Goal: Task Accomplishment & Management: Manage account settings

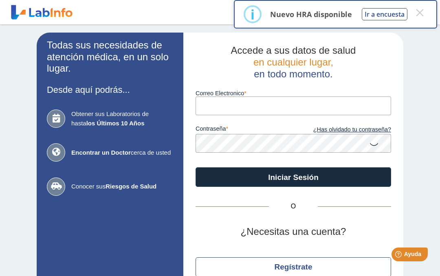
click at [233, 99] on input "Correo Electronico" at bounding box center [294, 106] width 196 height 18
type input "wendy7028lt@gmail.com"
click at [365, 175] on button "Iniciar Sesión" at bounding box center [294, 177] width 196 height 20
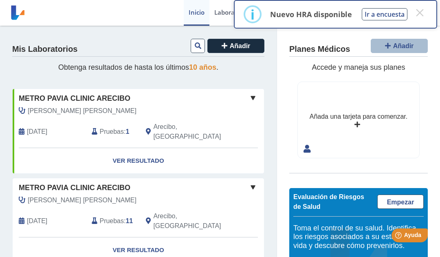
click at [64, 106] on span "Padilla Costoso, Lilliam" at bounding box center [82, 111] width 109 height 10
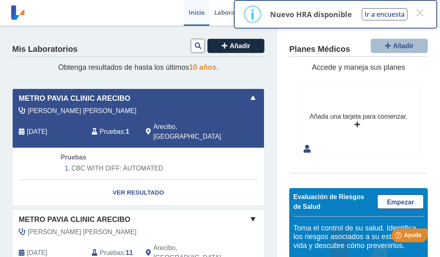
click at [141, 180] on link "Ver Resultado" at bounding box center [138, 193] width 251 height 26
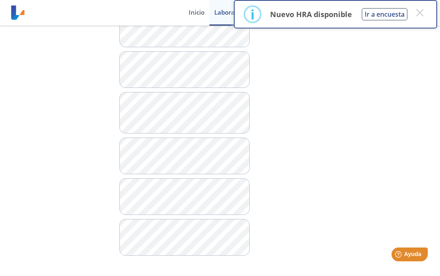
scroll to position [756, 0]
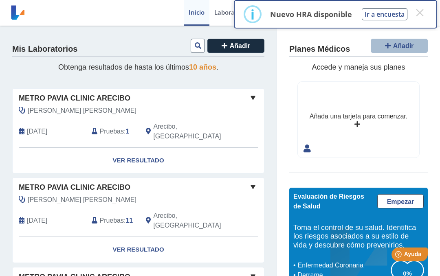
click at [152, 148] on link "Ver Resultado" at bounding box center [138, 161] width 251 height 26
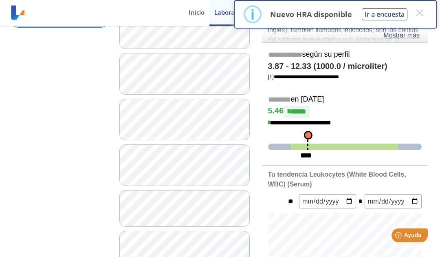
click at [423, 7] on button "×" at bounding box center [419, 12] width 15 height 15
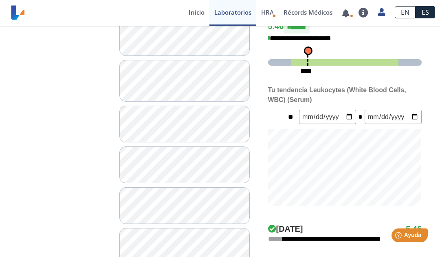
scroll to position [227, 0]
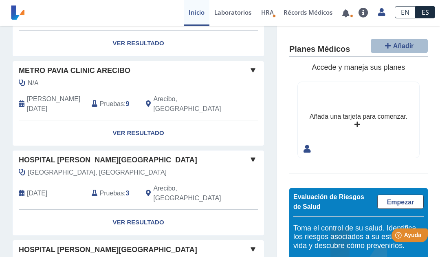
click at [399, 199] on span "Empezar" at bounding box center [400, 201] width 27 height 7
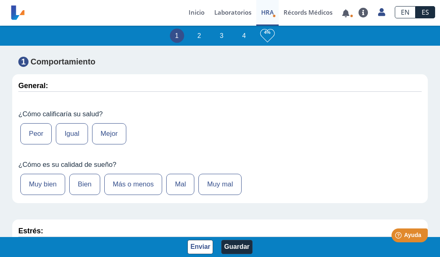
scroll to position [100, 0]
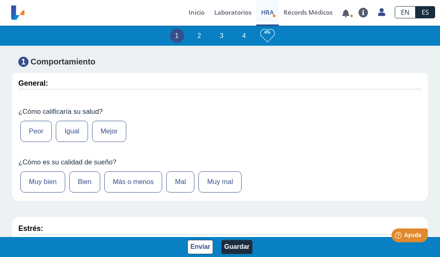
click at [78, 127] on label "Igual" at bounding box center [72, 131] width 32 height 21
click at [0, 0] on input "Igual" at bounding box center [0, 0] width 0 height 0
click at [94, 178] on label "Bien" at bounding box center [84, 181] width 31 height 21
click at [0, 0] on input "Bien" at bounding box center [0, 0] width 0 height 0
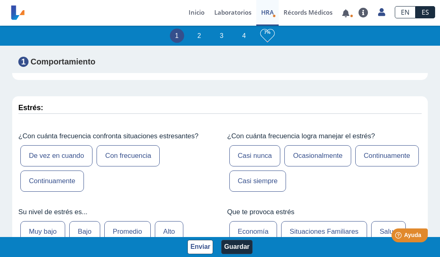
scroll to position [222, 0]
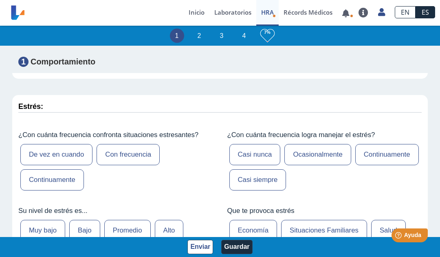
click at [326, 153] on label "Ocasionalmente" at bounding box center [317, 154] width 66 height 21
click at [0, 0] on input "Ocasionalmente" at bounding box center [0, 0] width 0 height 0
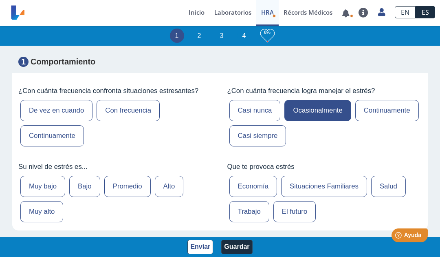
scroll to position [266, 0]
click at [286, 132] on label "Casi siempre" at bounding box center [257, 135] width 57 height 21
click at [0, 0] on input "Casi siempre" at bounding box center [0, 0] width 0 height 0
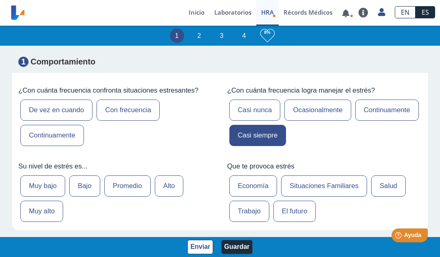
click at [69, 110] on label "De vez en cuando" at bounding box center [56, 109] width 72 height 21
click at [0, 0] on input "De vez en cuando" at bounding box center [0, 0] width 0 height 0
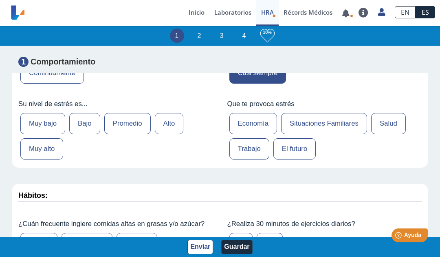
scroll to position [335, 0]
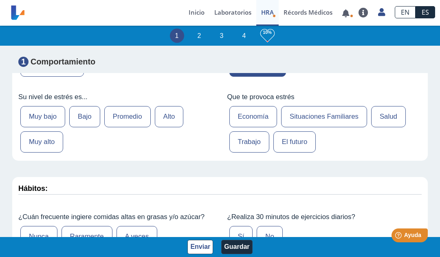
click at [131, 117] on label "Promedio" at bounding box center [127, 116] width 46 height 21
click at [0, 0] on input "Promedio" at bounding box center [0, 0] width 0 height 0
click at [248, 146] on label "Trabajo" at bounding box center [249, 141] width 40 height 21
click at [0, 0] on input "Trabajo" at bounding box center [0, 0] width 0 height 0
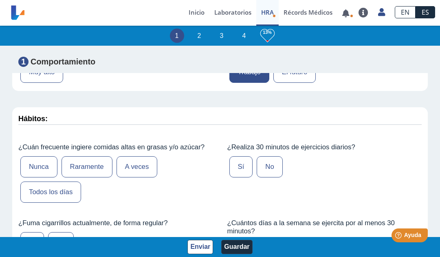
scroll to position [422, 0]
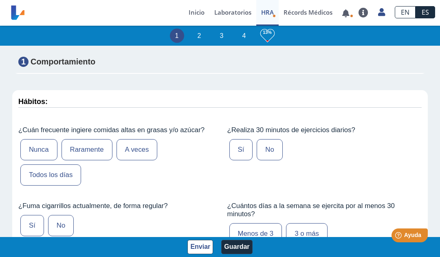
click at [150, 151] on label "A veces" at bounding box center [137, 149] width 41 height 21
click at [0, 0] on input "A veces" at bounding box center [0, 0] width 0 height 0
click at [272, 151] on label "No" at bounding box center [270, 149] width 26 height 21
click at [0, 0] on input "No" at bounding box center [0, 0] width 0 height 0
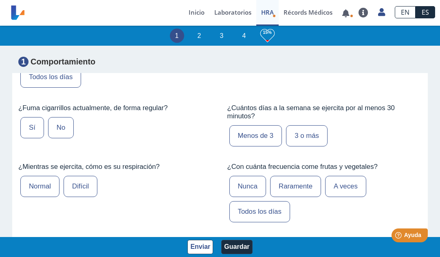
scroll to position [524, 0]
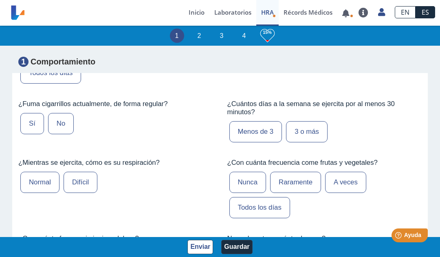
click at [64, 125] on label "No" at bounding box center [61, 123] width 26 height 21
click at [0, 0] on input "No" at bounding box center [0, 0] width 0 height 0
click at [49, 181] on label "Normal" at bounding box center [39, 182] width 39 height 21
click at [0, 0] on input "Normal" at bounding box center [0, 0] width 0 height 0
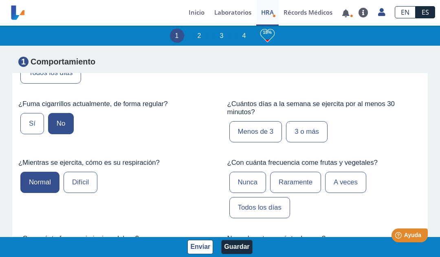
click at [270, 136] on label "Menos de 3" at bounding box center [255, 131] width 53 height 21
click at [0, 0] on input "Menos de 3" at bounding box center [0, 0] width 0 height 0
click at [353, 185] on label "A veces" at bounding box center [345, 182] width 41 height 21
click at [0, 0] on input "A veces" at bounding box center [0, 0] width 0 height 0
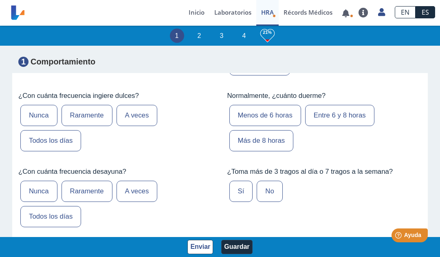
scroll to position [670, 0]
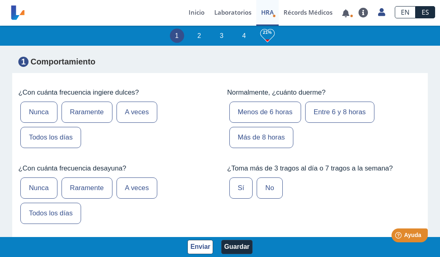
click at [90, 114] on label "Raramente" at bounding box center [87, 111] width 51 height 21
click at [0, 0] on input "Raramente" at bounding box center [0, 0] width 0 height 0
click at [346, 121] on label "Entre 6 y 8 horas" at bounding box center [339, 111] width 69 height 21
click at [0, 0] on input "Entre 6 y 8 horas" at bounding box center [0, 0] width 0 height 0
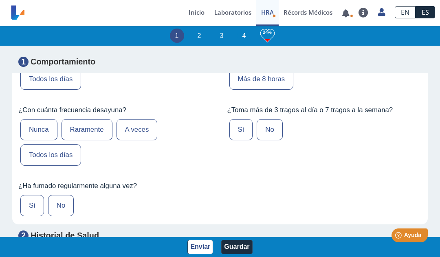
scroll to position [729, 0]
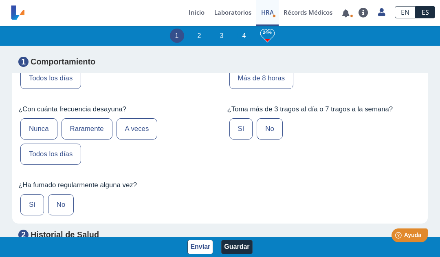
click at [68, 160] on label "Todos los días" at bounding box center [50, 153] width 61 height 21
click at [0, 0] on input "Todos los días" at bounding box center [0, 0] width 0 height 0
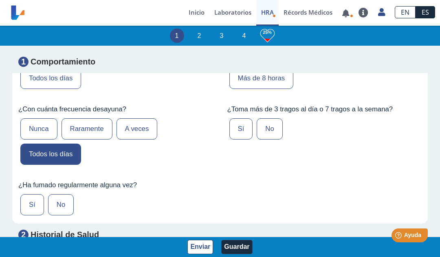
click at [272, 136] on label "No" at bounding box center [270, 128] width 26 height 21
click at [0, 0] on input "No" at bounding box center [0, 0] width 0 height 0
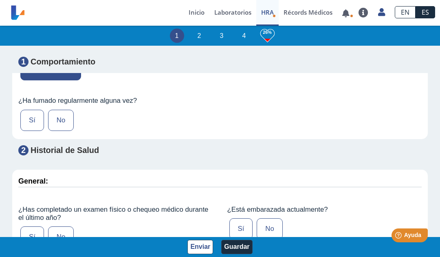
scroll to position [814, 0]
click at [64, 125] on label "No" at bounding box center [61, 119] width 26 height 21
click at [0, 0] on input "No" at bounding box center [0, 0] width 0 height 0
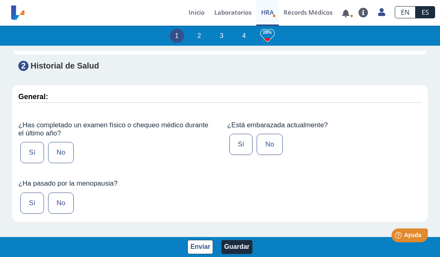
scroll to position [898, 0]
click at [36, 158] on label "Sí" at bounding box center [32, 151] width 24 height 21
click at [0, 0] on input "Sí" at bounding box center [0, 0] width 0 height 0
click at [266, 146] on label "No" at bounding box center [270, 143] width 26 height 21
click at [0, 0] on input "No" at bounding box center [0, 0] width 0 height 0
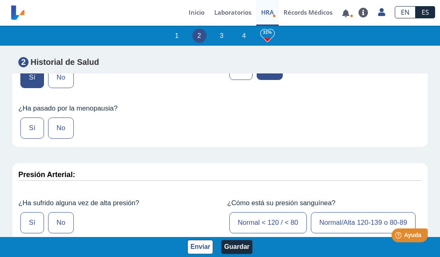
scroll to position [975, 0]
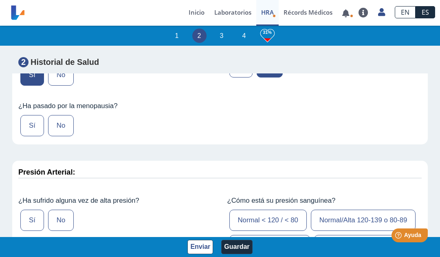
click at [62, 134] on label "No" at bounding box center [61, 125] width 26 height 21
click at [0, 0] on input "No" at bounding box center [0, 0] width 0 height 0
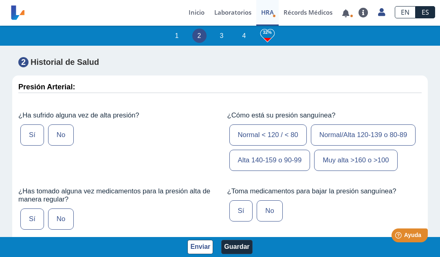
scroll to position [1062, 0]
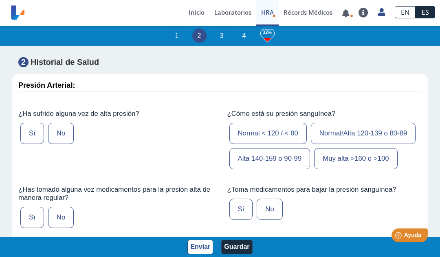
click at [37, 143] on label "Sí" at bounding box center [32, 133] width 24 height 21
click at [0, 0] on input "Sí" at bounding box center [0, 0] width 0 height 0
click at [278, 169] on label "Alta 140-159 o 90-99" at bounding box center [269, 158] width 81 height 21
click at [0, 0] on input "Alta 140-159 o 90-99" at bounding box center [0, 0] width 0 height 0
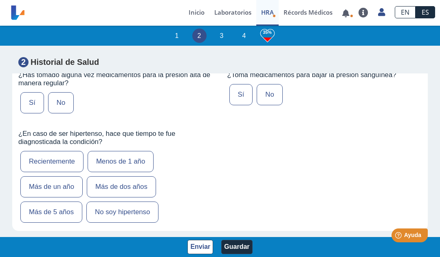
scroll to position [1178, 0]
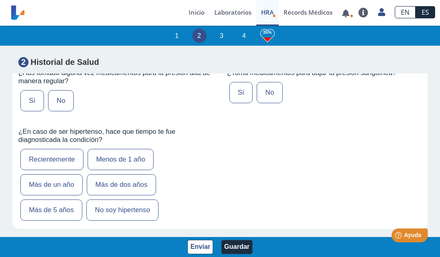
click at [35, 111] on label "Sí" at bounding box center [32, 100] width 24 height 21
click at [0, 0] on input "Sí" at bounding box center [0, 0] width 0 height 0
click at [270, 103] on label "No" at bounding box center [270, 92] width 26 height 21
click at [0, 0] on input "No" at bounding box center [0, 0] width 0 height 0
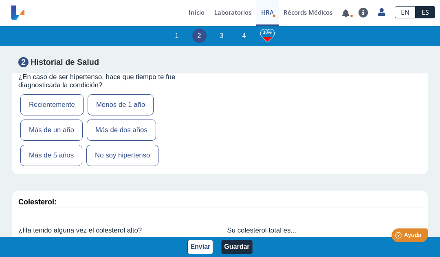
scroll to position [1233, 0]
click at [129, 115] on label "Menos de 1 año" at bounding box center [121, 104] width 66 height 21
click at [0, 0] on input "Menos de 1 año" at bounding box center [0, 0] width 0 height 0
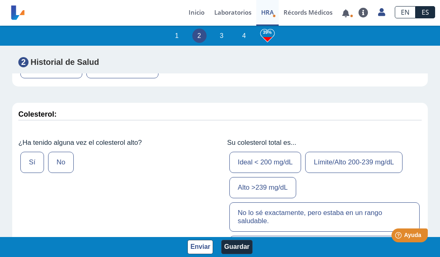
scroll to position [1318, 0]
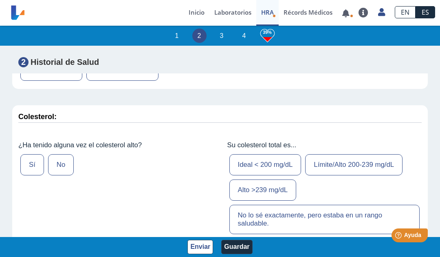
click at [62, 175] on label "No" at bounding box center [61, 164] width 26 height 21
click at [0, 0] on input "No" at bounding box center [0, 0] width 0 height 0
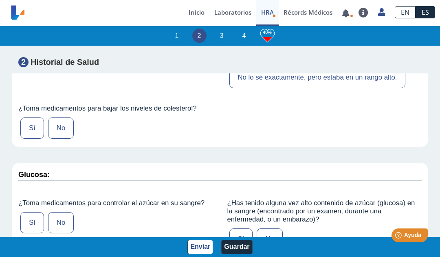
scroll to position [1490, 0]
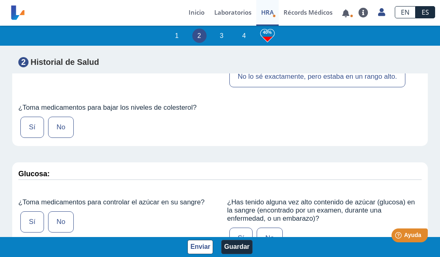
click at [64, 138] on label "No" at bounding box center [61, 127] width 26 height 21
click at [0, 0] on input "No" at bounding box center [0, 0] width 0 height 0
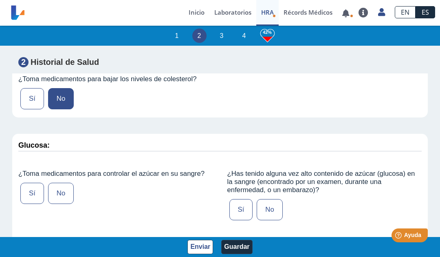
scroll to position [1560, 0]
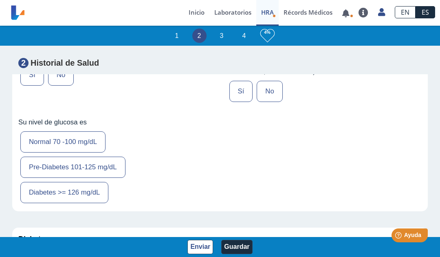
scroll to position [1638, 0]
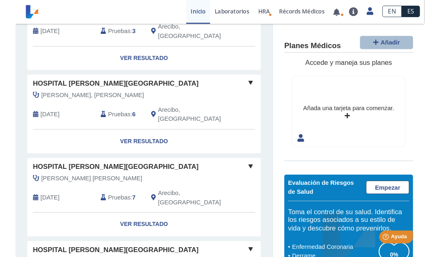
scroll to position [464, 0]
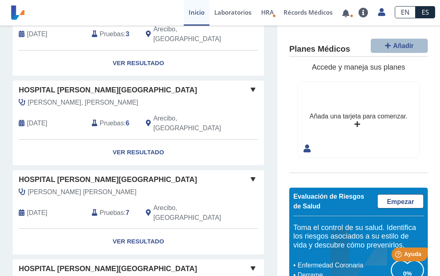
click at [272, 13] on span "HRA" at bounding box center [267, 12] width 13 height 8
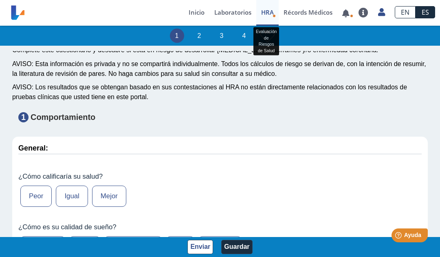
scroll to position [64, 0]
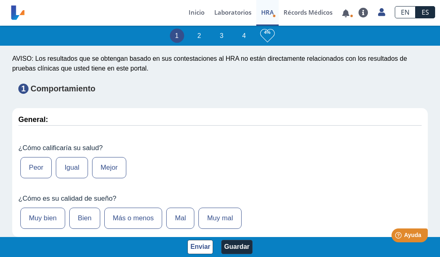
click at [80, 163] on label "Igual" at bounding box center [72, 167] width 32 height 21
click at [0, 0] on input "Igual" at bounding box center [0, 0] width 0 height 0
click at [89, 213] on label "Bien" at bounding box center [84, 217] width 31 height 21
click at [0, 0] on input "Bien" at bounding box center [0, 0] width 0 height 0
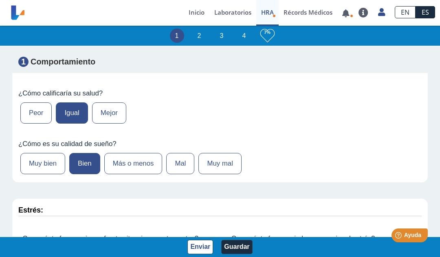
scroll to position [119, 0]
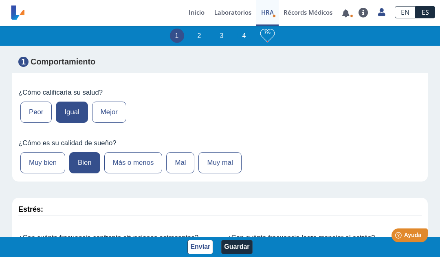
click at [57, 163] on label "Muy bien" at bounding box center [42, 162] width 45 height 21
click at [0, 0] on input "Muy bien" at bounding box center [0, 0] width 0 height 0
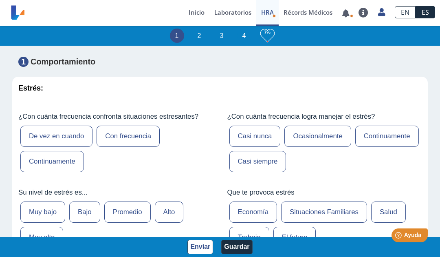
scroll to position [240, 0]
click at [69, 138] on label "De vez en cuando" at bounding box center [56, 135] width 72 height 21
click at [0, 0] on input "De vez en cuando" at bounding box center [0, 0] width 0 height 0
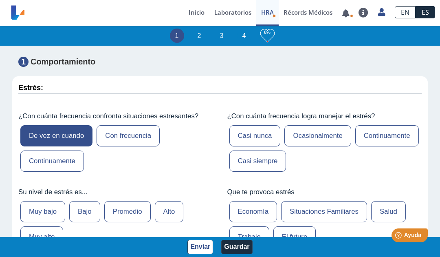
click at [286, 162] on label "Casi siempre" at bounding box center [257, 160] width 57 height 21
click at [0, 0] on input "Casi siempre" at bounding box center [0, 0] width 0 height 0
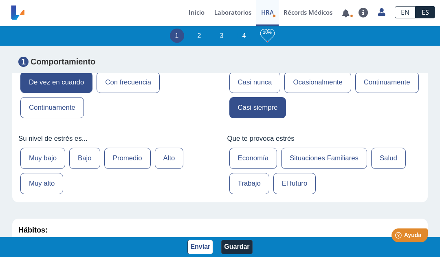
scroll to position [338, 0]
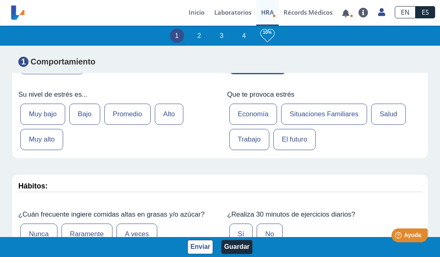
click at [136, 118] on label "Promedio" at bounding box center [127, 113] width 46 height 21
click at [0, 0] on input "Promedio" at bounding box center [0, 0] width 0 height 0
click at [256, 140] on label "Trabajo" at bounding box center [249, 139] width 40 height 21
click at [0, 0] on input "Trabajo" at bounding box center [0, 0] width 0 height 0
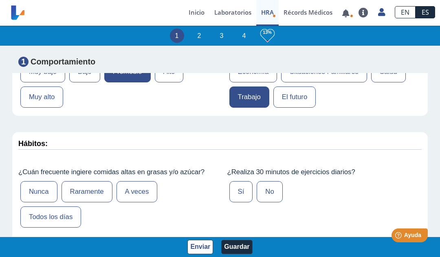
scroll to position [416, 0]
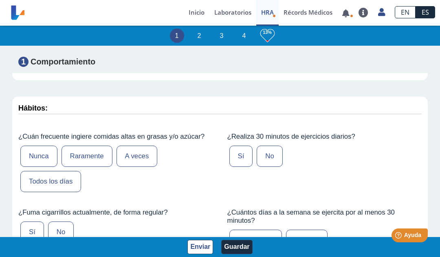
click at [147, 158] on label "A veces" at bounding box center [137, 155] width 41 height 21
click at [0, 0] on input "A veces" at bounding box center [0, 0] width 0 height 0
click at [271, 159] on label "No" at bounding box center [270, 155] width 26 height 21
click at [0, 0] on input "No" at bounding box center [0, 0] width 0 height 0
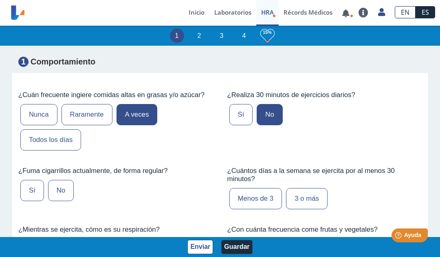
scroll to position [503, 0]
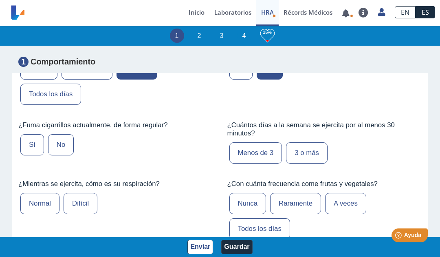
click at [62, 146] on label "No" at bounding box center [61, 144] width 26 height 21
click at [0, 0] on input "No" at bounding box center [0, 0] width 0 height 0
click at [46, 200] on label "Normal" at bounding box center [39, 203] width 39 height 21
click at [0, 0] on input "Normal" at bounding box center [0, 0] width 0 height 0
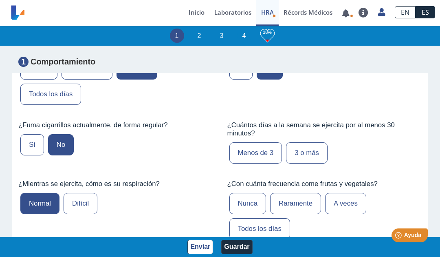
click at [267, 156] on label "Menos de 3" at bounding box center [255, 152] width 53 height 21
click at [0, 0] on input "Menos de 3" at bounding box center [0, 0] width 0 height 0
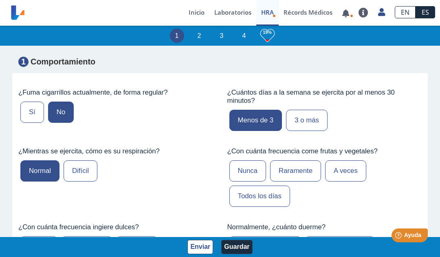
scroll to position [583, 0]
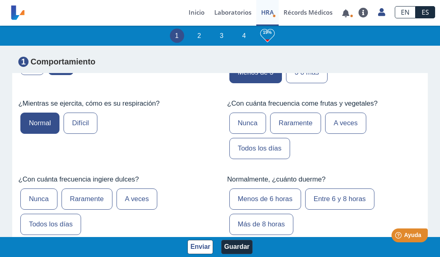
click at [349, 124] on label "A veces" at bounding box center [345, 122] width 41 height 21
click at [0, 0] on input "A veces" at bounding box center [0, 0] width 0 height 0
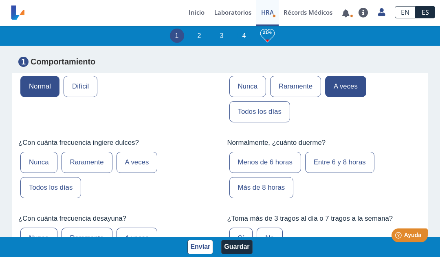
scroll to position [647, 0]
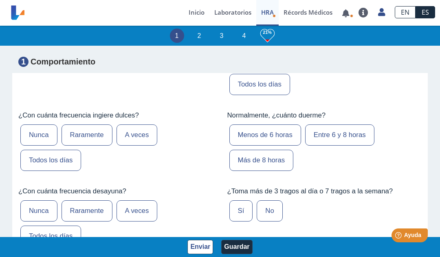
click at [148, 138] on label "A veces" at bounding box center [137, 134] width 41 height 21
click at [0, 0] on input "A veces" at bounding box center [0, 0] width 0 height 0
click at [348, 134] on label "Entre 6 y 8 horas" at bounding box center [339, 134] width 69 height 21
click at [0, 0] on input "Entre 6 y 8 horas" at bounding box center [0, 0] width 0 height 0
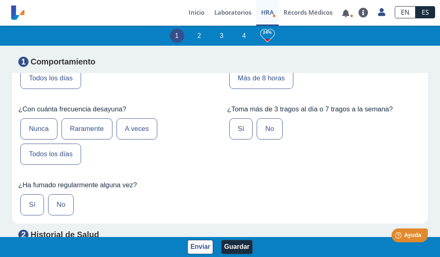
scroll to position [728, 0]
click at [69, 158] on label "Todos los días" at bounding box center [50, 154] width 61 height 21
click at [0, 0] on input "Todos los días" at bounding box center [0, 0] width 0 height 0
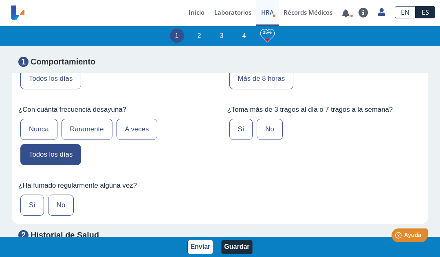
click at [274, 136] on label "No" at bounding box center [270, 129] width 26 height 21
click at [0, 0] on input "No" at bounding box center [0, 0] width 0 height 0
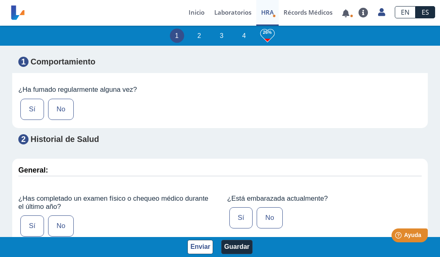
scroll to position [824, 0]
click at [62, 117] on label "No" at bounding box center [61, 109] width 26 height 21
click at [0, 0] on input "No" at bounding box center [0, 0] width 0 height 0
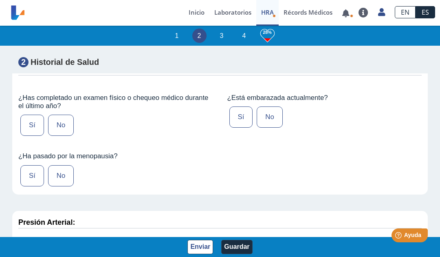
scroll to position [923, 0]
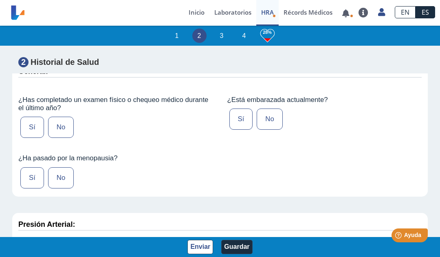
click at [36, 131] on label "Sí" at bounding box center [32, 127] width 24 height 21
click at [0, 0] on input "Sí" at bounding box center [0, 0] width 0 height 0
click at [66, 182] on label "No" at bounding box center [61, 177] width 26 height 21
click at [0, 0] on input "No" at bounding box center [0, 0] width 0 height 0
click at [274, 127] on label "No" at bounding box center [270, 118] width 26 height 21
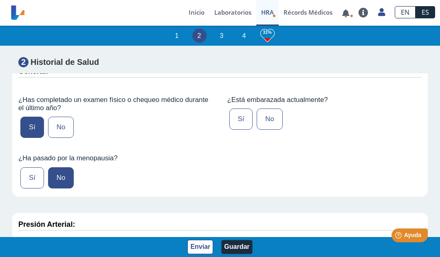
click at [0, 0] on input "No" at bounding box center [0, 0] width 0 height 0
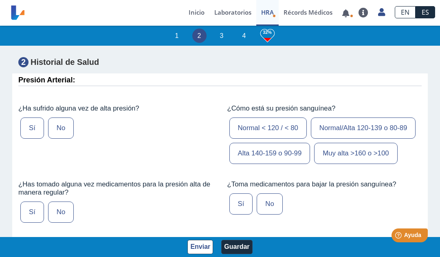
scroll to position [1068, 0]
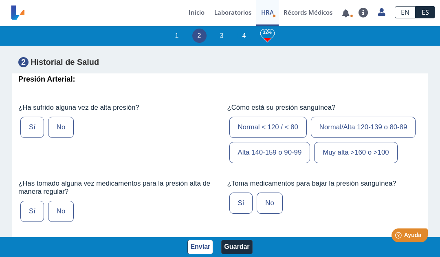
click at [35, 130] on label "Sí" at bounding box center [32, 127] width 24 height 21
click at [0, 0] on input "Sí" at bounding box center [0, 0] width 0 height 0
click at [286, 163] on label "Alta 140-159 o 90-99" at bounding box center [269, 152] width 81 height 21
click at [0, 0] on input "Alta 140-159 o 90-99" at bounding box center [0, 0] width 0 height 0
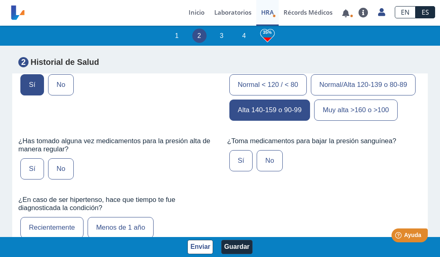
scroll to position [1152, 0]
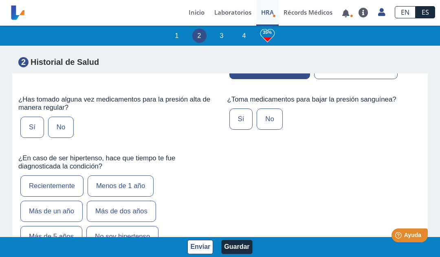
click at [30, 138] on label "Sí" at bounding box center [32, 127] width 24 height 21
click at [0, 0] on input "Sí" at bounding box center [0, 0] width 0 height 0
click at [238, 130] on label "Sí" at bounding box center [241, 118] width 24 height 21
click at [0, 0] on input "Sí" at bounding box center [0, 0] width 0 height 0
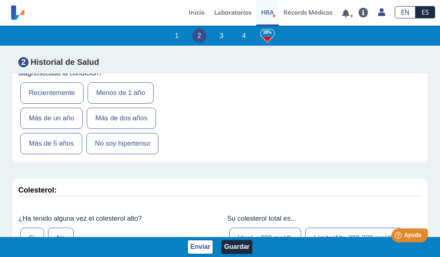
scroll to position [1246, 0]
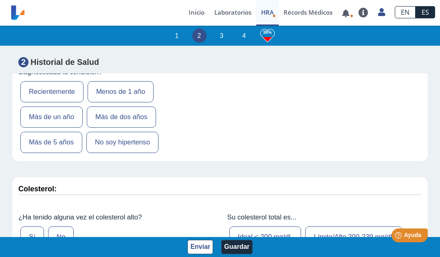
click at [144, 102] on label "Menos de 1 año" at bounding box center [121, 91] width 66 height 21
click at [0, 0] on input "Menos de 1 año" at bounding box center [0, 0] width 0 height 0
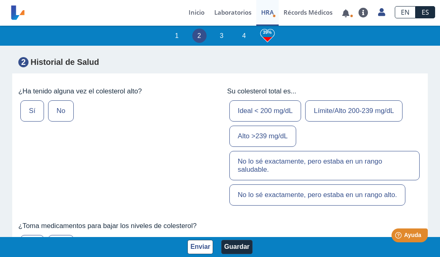
scroll to position [1388, 0]
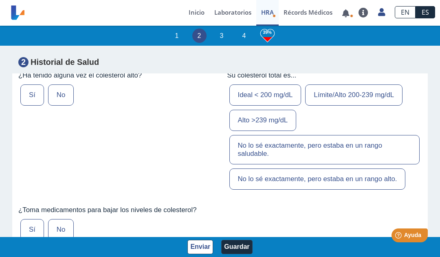
click at [66, 106] on label "No" at bounding box center [61, 94] width 26 height 21
click at [0, 0] on input "No" at bounding box center [0, 0] width 0 height 0
click at [284, 106] on label "Ideal < 200 mg/dL" at bounding box center [265, 94] width 72 height 21
click at [0, 0] on input "Ideal < 200 mg/dL" at bounding box center [0, 0] width 0 height 0
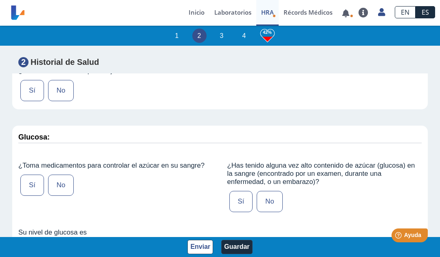
scroll to position [1540, 0]
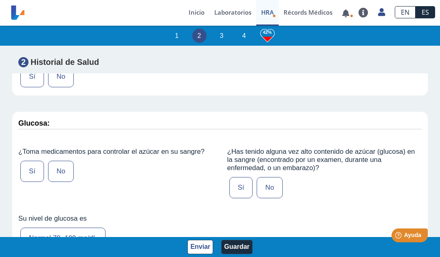
click at [66, 87] on label "No" at bounding box center [61, 76] width 26 height 21
click at [0, 0] on input "No" at bounding box center [0, 0] width 0 height 0
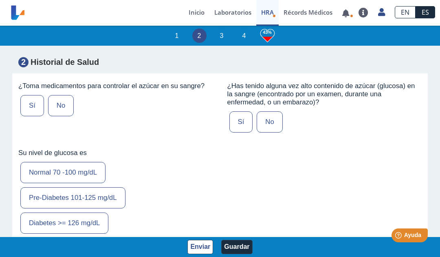
scroll to position [1618, 0]
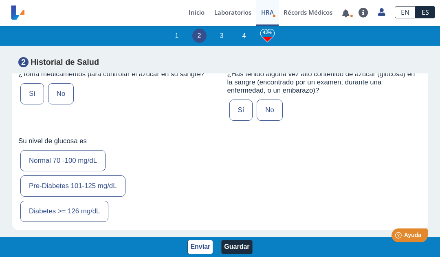
click at [64, 104] on label "No" at bounding box center [61, 93] width 26 height 21
click at [0, 0] on input "No" at bounding box center [0, 0] width 0 height 0
click at [272, 121] on label "No" at bounding box center [270, 109] width 26 height 21
click at [0, 0] on input "No" at bounding box center [0, 0] width 0 height 0
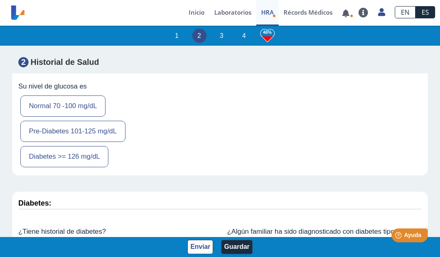
scroll to position [1673, 0]
click at [87, 116] on label "Normal 70 -100 mg/dL" at bounding box center [62, 105] width 85 height 21
click at [0, 0] on input "Normal 70 -100 mg/dL" at bounding box center [0, 0] width 0 height 0
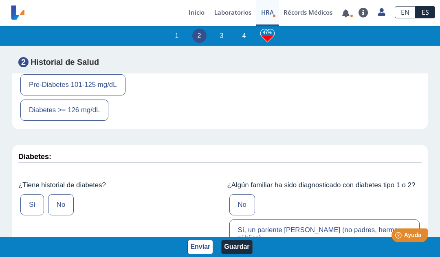
scroll to position [1756, 0]
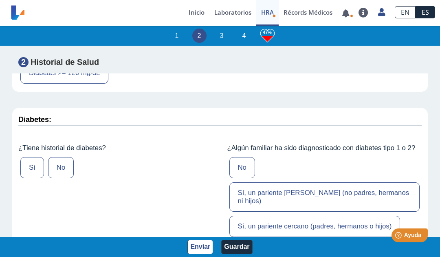
click at [66, 178] on label "No" at bounding box center [61, 167] width 26 height 21
click at [0, 0] on input "No" at bounding box center [0, 0] width 0 height 0
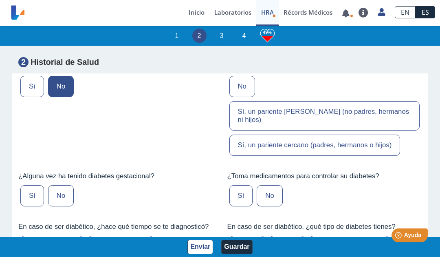
scroll to position [1838, 0]
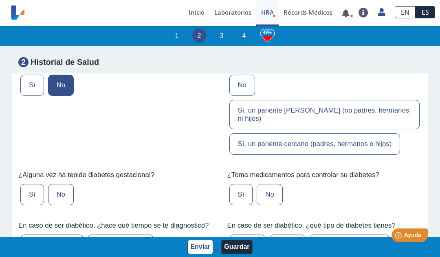
click at [324, 154] on label "Sí, un pariente cercano (padres, hermanos o hijos)" at bounding box center [314, 143] width 171 height 21
click at [0, 0] on input "Sí, un pariente cercano (padres, hermanos o hijos)" at bounding box center [0, 0] width 0 height 0
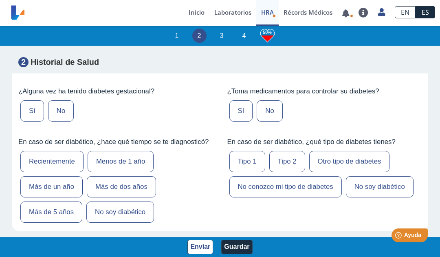
scroll to position [1922, 0]
click at [65, 121] on label "No" at bounding box center [61, 110] width 26 height 21
click at [0, 0] on input "No" at bounding box center [0, 0] width 0 height 0
click at [271, 121] on label "No" at bounding box center [270, 110] width 26 height 21
click at [0, 0] on input "No" at bounding box center [0, 0] width 0 height 0
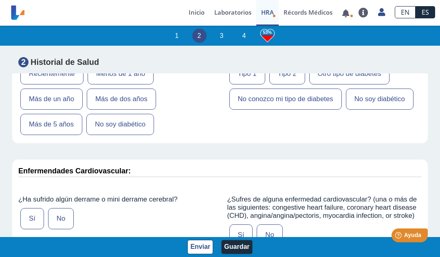
scroll to position [2010, 0]
click at [346, 109] on label "No soy diabético" at bounding box center [380, 98] width 68 height 21
click at [0, 0] on input "No soy diabético" at bounding box center [0, 0] width 0 height 0
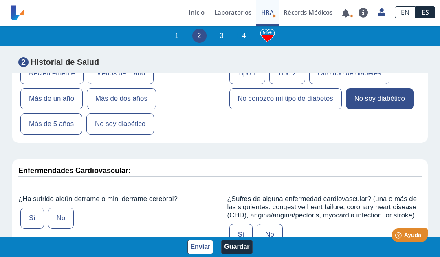
click at [140, 134] on label "No soy diabético" at bounding box center [120, 123] width 68 height 21
click at [0, 0] on input "No soy diabético" at bounding box center [0, 0] width 0 height 0
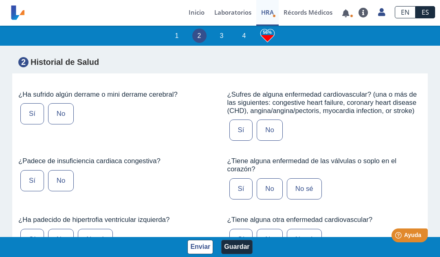
scroll to position [2121, 0]
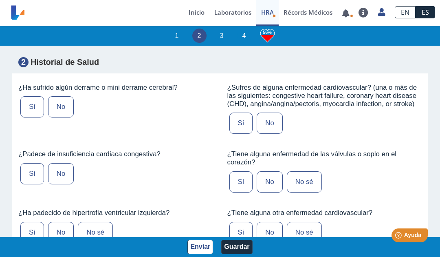
click at [64, 117] on label "No" at bounding box center [61, 106] width 26 height 21
click at [0, 0] on input "No" at bounding box center [0, 0] width 0 height 0
click at [271, 134] on label "No" at bounding box center [270, 122] width 26 height 21
click at [0, 0] on input "No" at bounding box center [0, 0] width 0 height 0
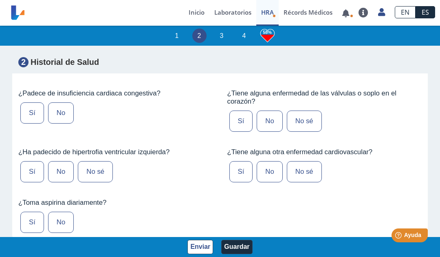
scroll to position [2196, 0]
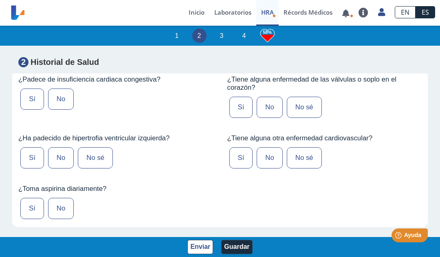
click at [64, 110] on label "No" at bounding box center [61, 98] width 26 height 21
click at [0, 0] on input "No" at bounding box center [0, 0] width 0 height 0
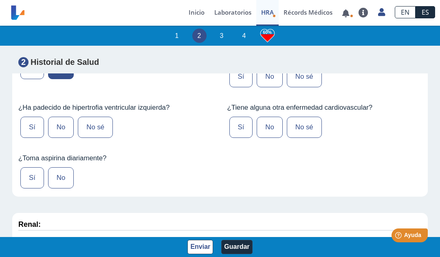
scroll to position [2231, 0]
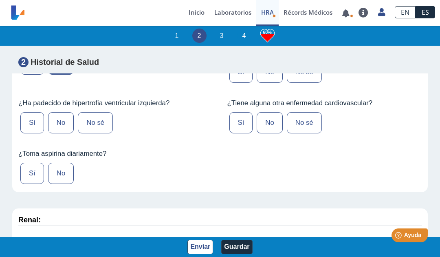
click at [308, 83] on label "No sé" at bounding box center [304, 72] width 35 height 21
click at [0, 0] on input "No sé" at bounding box center [0, 0] width 0 height 0
click at [307, 133] on label "No sé" at bounding box center [304, 122] width 35 height 21
click at [0, 0] on input "No sé" at bounding box center [0, 0] width 0 height 0
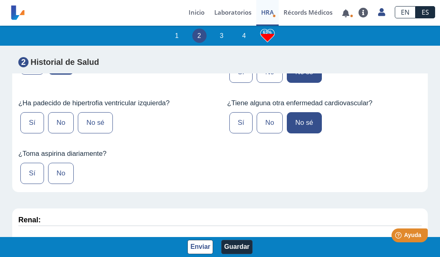
click at [98, 133] on label "No sé" at bounding box center [95, 122] width 35 height 21
click at [0, 0] on input "No sé" at bounding box center [0, 0] width 0 height 0
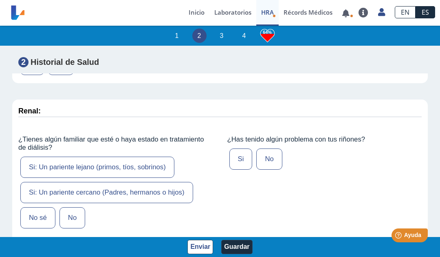
scroll to position [2346, 0]
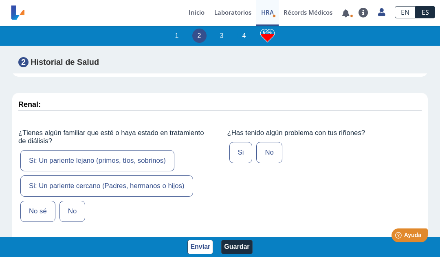
click at [64, 68] on label "No" at bounding box center [61, 57] width 26 height 21
click at [0, 0] on input "No" at bounding box center [0, 0] width 0 height 0
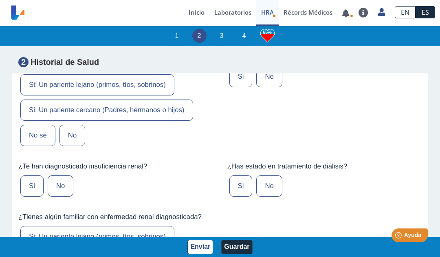
scroll to position [2422, 0]
click at [272, 87] on label "No" at bounding box center [269, 76] width 26 height 21
click at [0, 0] on input "No" at bounding box center [0, 0] width 0 height 0
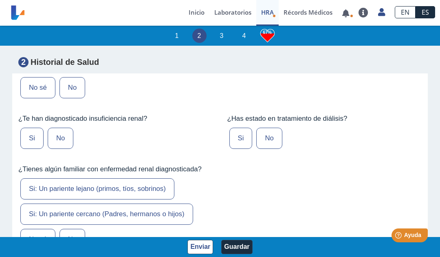
scroll to position [2473, 0]
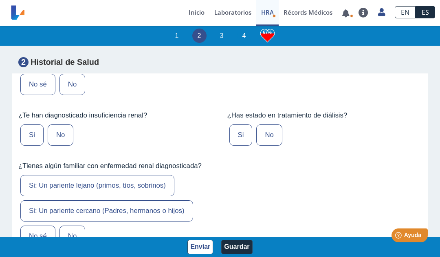
click at [73, 95] on label "No" at bounding box center [72, 84] width 26 height 21
click at [0, 0] on input "No" at bounding box center [0, 0] width 0 height 0
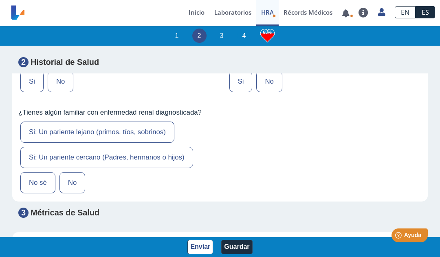
scroll to position [2530, 0]
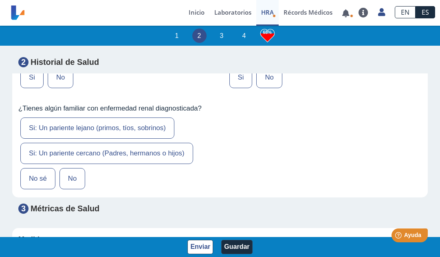
click at [62, 88] on label "No" at bounding box center [61, 77] width 26 height 21
click at [0, 0] on input "No" at bounding box center [0, 0] width 0 height 0
click at [271, 88] on label "No" at bounding box center [269, 77] width 26 height 21
click at [0, 0] on input "No" at bounding box center [0, 0] width 0 height 0
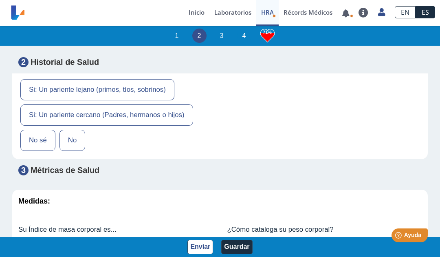
scroll to position [2570, 0]
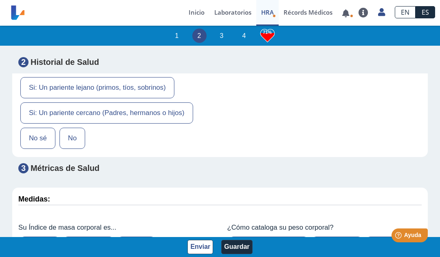
click at [42, 149] on label "No sé" at bounding box center [37, 138] width 35 height 21
click at [0, 0] on input "No sé" at bounding box center [0, 0] width 0 height 0
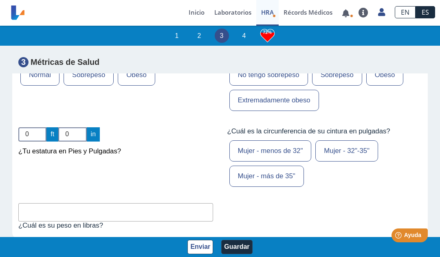
scroll to position [2744, 0]
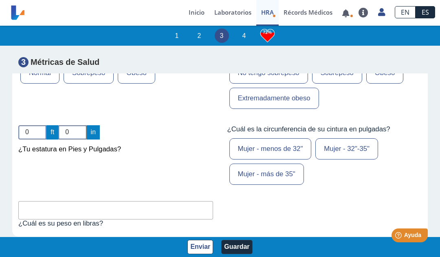
click at [53, 84] on label "Normal" at bounding box center [39, 72] width 39 height 21
click at [0, 0] on input "Normal" at bounding box center [0, 0] width 0 height 0
click at [288, 84] on label "No tengo sobrepeso" at bounding box center [268, 72] width 79 height 21
click at [0, 0] on input "No tengo sobrepeso" at bounding box center [0, 0] width 0 height 0
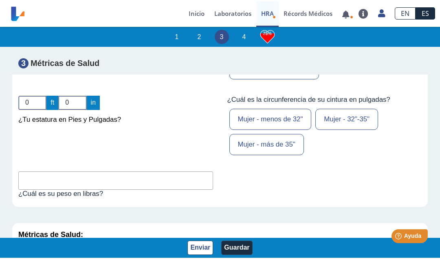
scroll to position [2812, 0]
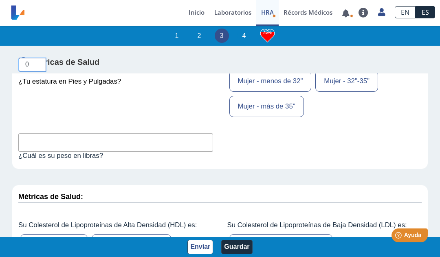
click at [36, 133] on app-hra "1 2 3 4 75% Evaluación de Riesgos de Salud Complete este cuestionario y descubr…" at bounding box center [220, 141] width 440 height 232
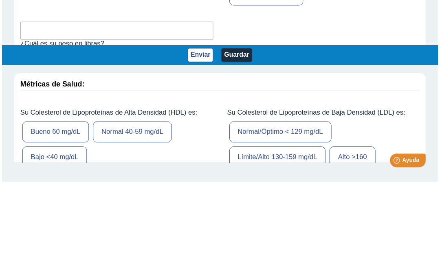
scroll to position [2848, 0]
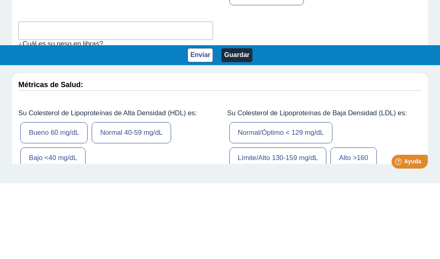
type input "05"
click at [74, 22] on input "0" at bounding box center [72, 29] width 28 height 14
type input "03"
click at [191, 29] on div "05 ft 03 in ¿Tu estatura en Pies y Pulgadas?" at bounding box center [115, 37] width 195 height 31
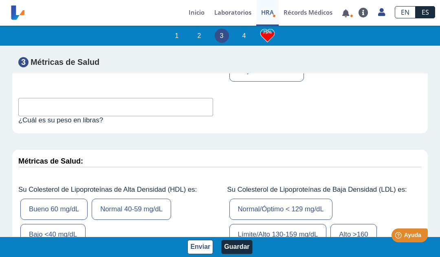
scroll to position [2848, 0]
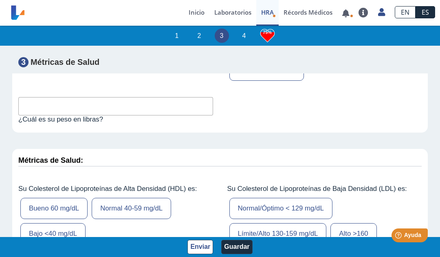
click at [343, 55] on label "Mujer - 32"-35"" at bounding box center [346, 44] width 63 height 21
click at [0, 0] on input "Mujer - 32"-35"" at bounding box center [0, 0] width 0 height 0
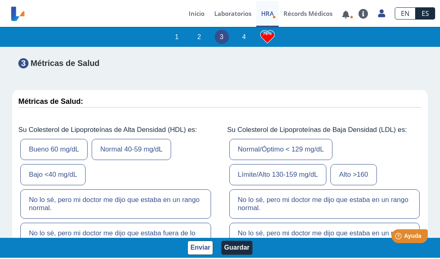
scroll to position [2909, 0]
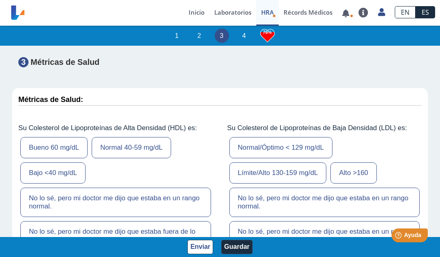
click at [163, 55] on input "text" at bounding box center [115, 45] width 195 height 18
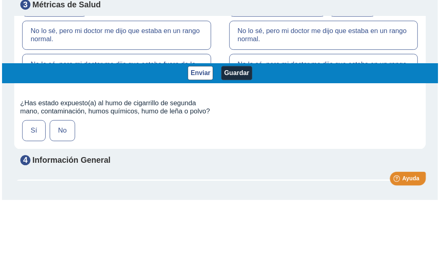
scroll to position [3022, 0]
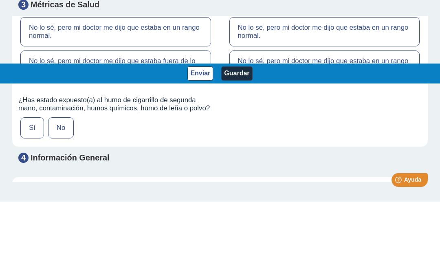
type input "150"
click at [211, 35] on div "Bueno 60 mg/dL Normal 40-59 mg/[PERSON_NAME] <40 mg/dL No lo sé, pero mi doctor…" at bounding box center [115, 80] width 195 height 117
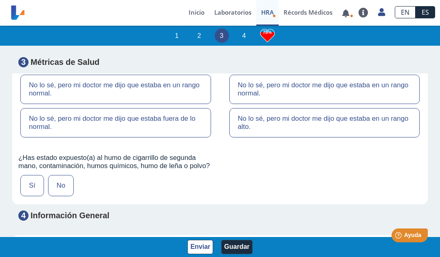
click at [252, 45] on label "Normal/Óptimo < 129 mg/dL" at bounding box center [280, 34] width 103 height 21
click at [0, 0] on input "Normal/Óptimo < 129 mg/dL" at bounding box center [0, 0] width 0 height 0
click at [73, 45] on label "Bueno 60 mg/dL" at bounding box center [53, 34] width 67 height 21
click at [0, 0] on input "Bueno 60 mg/dL" at bounding box center [0, 0] width 0 height 0
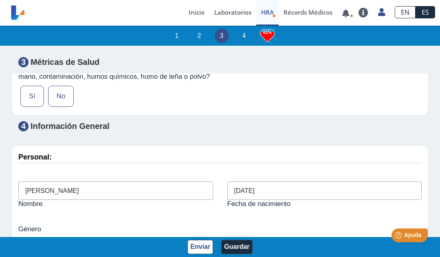
scroll to position [3124, 0]
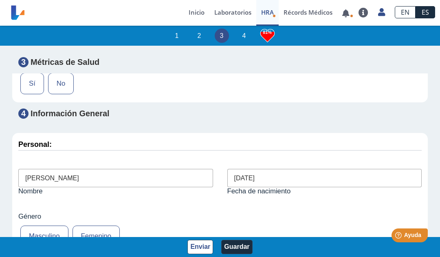
click at [62, 94] on label "No" at bounding box center [61, 83] width 26 height 21
click at [0, 0] on input "No" at bounding box center [0, 0] width 0 height 0
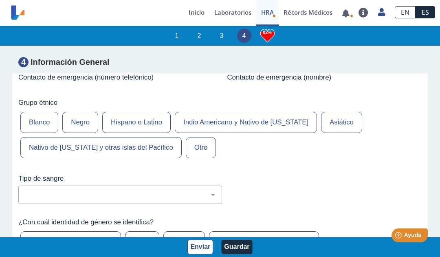
scroll to position [3333, 0]
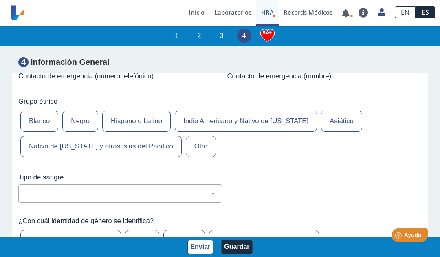
click at [157, 132] on label "Hispano o Latino" at bounding box center [136, 120] width 68 height 21
click at [0, 0] on input "Hispano o Latino" at bounding box center [0, 0] width 0 height 0
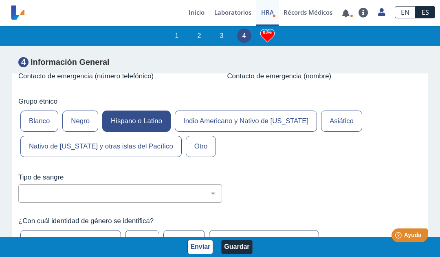
click at [148, 72] on input "text" at bounding box center [115, 63] width 195 height 18
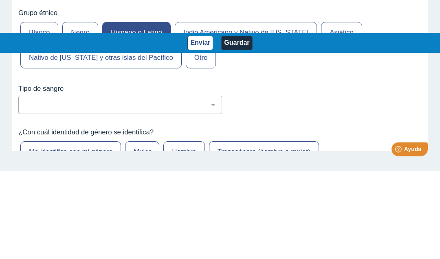
type input "H"
type input "7873412401"
click at [339, 58] on input "text" at bounding box center [324, 63] width 195 height 18
type input "[PERSON_NAME]"
click at [382, 85] on div "Personal: [PERSON_NAME] Nombre [DEMOGRAPHIC_DATA] Fecha de nacimiento Género Ma…" at bounding box center [220, 104] width 416 height 361
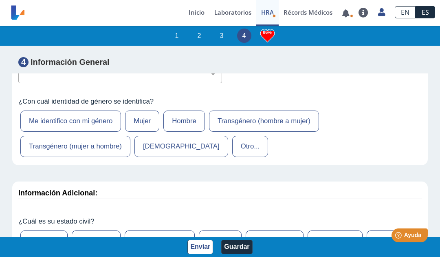
scroll to position [3486, 0]
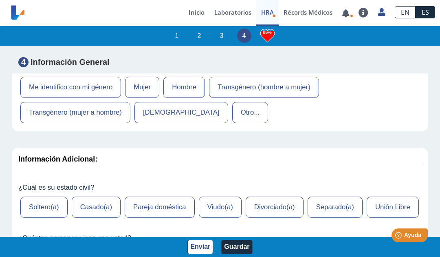
click at [186, 44] on select "No estoy seguro O Negativo O Positivo A Negativo A Positivo B Negativo B Positi…" at bounding box center [123, 40] width 196 height 8
select select "3: 229"
click at [148, 98] on label "Mujer" at bounding box center [142, 87] width 34 height 21
click at [0, 0] on input "Mujer" at bounding box center [0, 0] width 0 height 0
click at [110, 98] on label "Me identifico con mi género" at bounding box center [70, 87] width 101 height 21
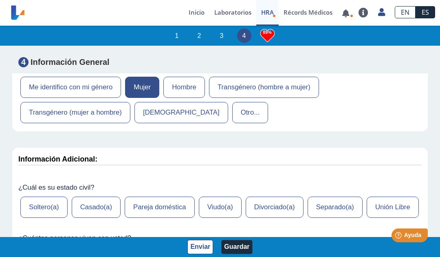
click at [0, 0] on input "Me identifico con mi género" at bounding box center [0, 0] width 0 height 0
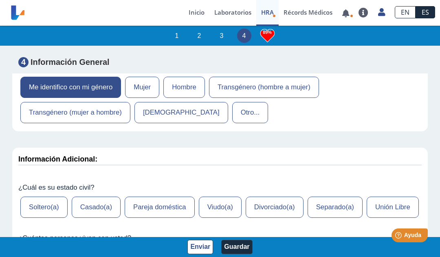
click at [158, 98] on label "Mujer" at bounding box center [142, 87] width 34 height 21
click at [0, 0] on input "Mujer" at bounding box center [0, 0] width 0 height 0
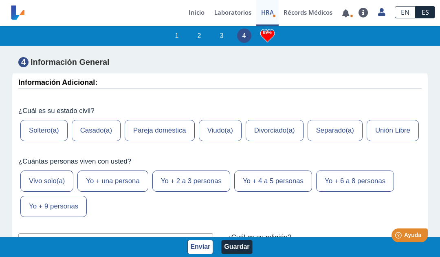
scroll to position [3574, 0]
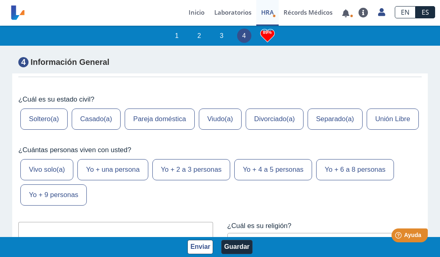
click at [109, 130] on label "Casado(a)" at bounding box center [96, 118] width 49 height 21
click at [0, 0] on input "Casado(a)" at bounding box center [0, 0] width 0 height 0
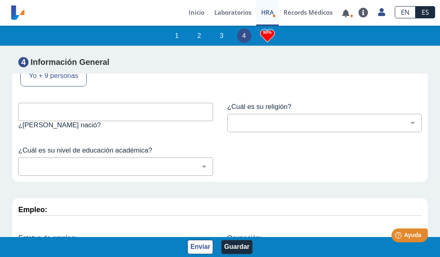
scroll to position [3699, 0]
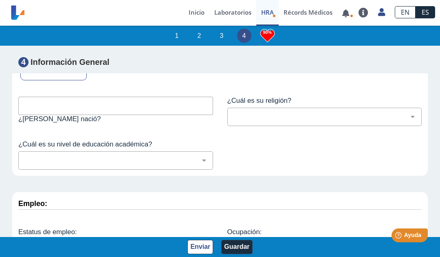
click at [211, 55] on label "Yo + 2 a 3 personas" at bounding box center [191, 44] width 78 height 21
click at [0, 0] on input "Yo + 2 a 3 personas" at bounding box center [0, 0] width 0 height 0
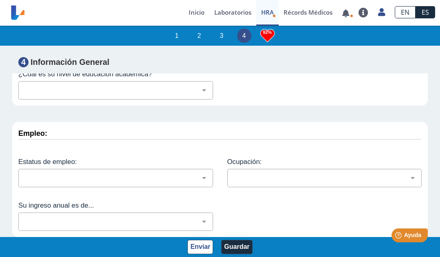
scroll to position [3789, 0]
click at [408, 51] on select "[DEMOGRAPHIC_DATA] (cualquier denominación) [DEMOGRAPHIC_DATA] [DEMOGRAPHIC_DAT…" at bounding box center [327, 47] width 187 height 8
click at [415, 51] on select "[DEMOGRAPHIC_DATA] (cualquier denominación) [DEMOGRAPHIC_DATA] [DEMOGRAPHIC_DAT…" at bounding box center [327, 47] width 187 height 8
click at [407, 51] on select "[DEMOGRAPHIC_DATA] (cualquier denominación) [DEMOGRAPHIC_DATA] [DEMOGRAPHIC_DAT…" at bounding box center [327, 47] width 187 height 8
select select "1: 216"
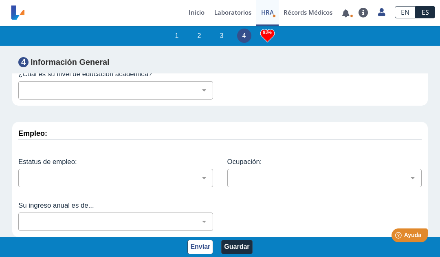
click at [168, 126] on app-hra "1 2 3 4 93% Evaluación de Riesgos de Salud Complete este cuestionario y descubr…" at bounding box center [220, 141] width 440 height 232
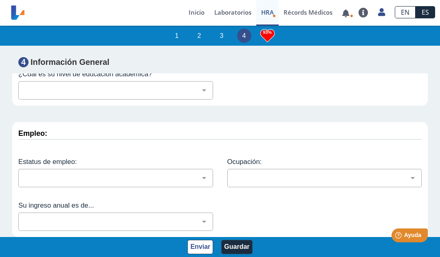
scroll to position [3826, 0]
click at [200, 94] on select "No fui a la escuela Escuela primaria Algo de escuela secundaria o equivalente s…" at bounding box center [118, 90] width 187 height 8
click at [143, 56] on div "¿[PERSON_NAME] nació?" at bounding box center [115, 40] width 195 height 29
click at [200, 94] on select "No fui a la escuela Escuela primaria Algo de escuela secundaria o equivalente s…" at bounding box center [118, 90] width 187 height 8
select select "5: 278"
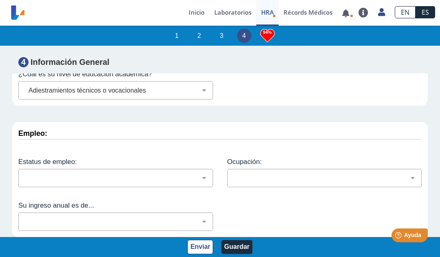
scroll to position [3881, 0]
click at [202, 177] on select "Empleado a tiempo parcial Empleado a tiempo completo Servicio profesionales Sin…" at bounding box center [118, 178] width 187 height 8
select select "2: 134"
click at [416, 174] on select "Administración de empresas Servicios de protección Instalaciones, Reparaciones …" at bounding box center [327, 178] width 187 height 8
select select "18: 185"
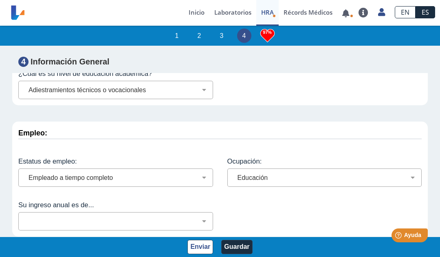
scroll to position [1, 0]
click at [242, 251] on button "Guardar" at bounding box center [236, 247] width 31 height 14
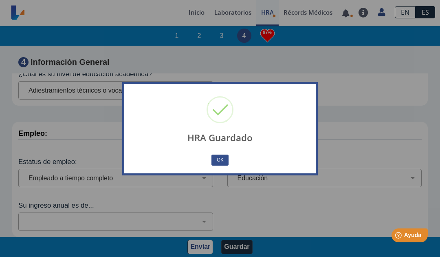
click at [223, 156] on button "OK" at bounding box center [219, 159] width 17 height 11
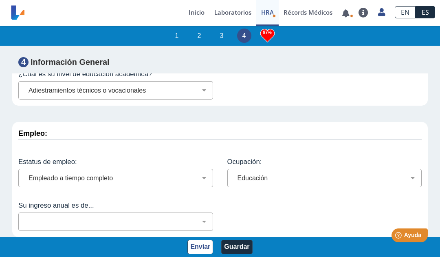
click at [346, 10] on link at bounding box center [345, 13] width 17 height 6
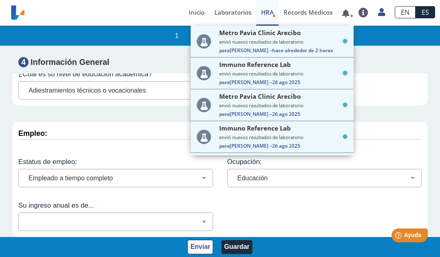
click at [346, 11] on link at bounding box center [345, 13] width 17 height 6
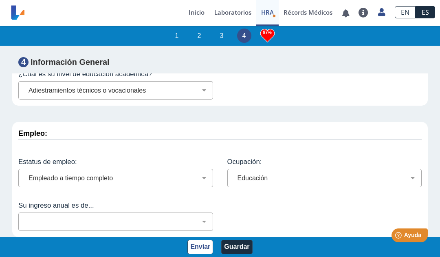
click at [271, 12] on span "HRA" at bounding box center [267, 12] width 13 height 8
click at [272, 33] on h3 "97%" at bounding box center [267, 32] width 14 height 10
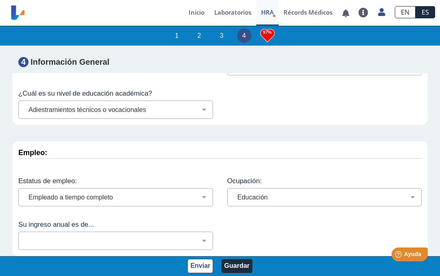
click at [243, 263] on button "Guardar" at bounding box center [236, 266] width 31 height 14
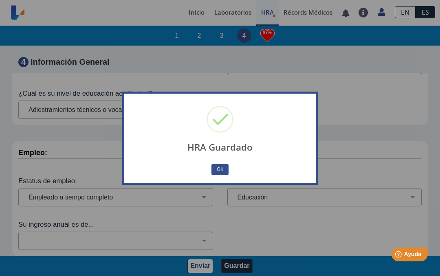
click at [198, 13] on div "HRA Guardado × OK No Cancel" at bounding box center [220, 138] width 440 height 276
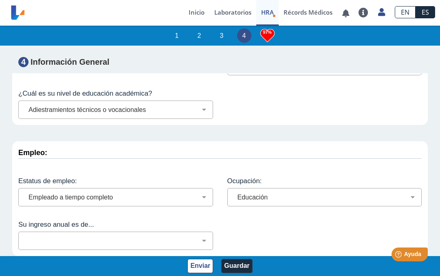
click at [198, 13] on link "Inicio" at bounding box center [197, 13] width 26 height 26
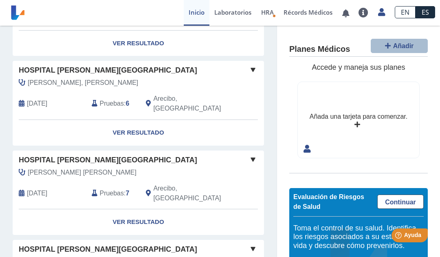
scroll to position [484, 0]
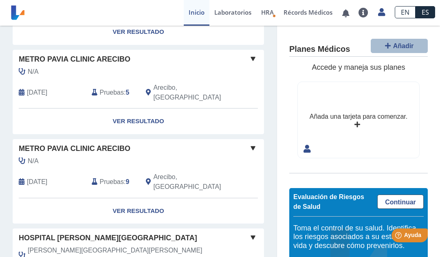
click at [243, 11] on link "Laboratorios" at bounding box center [232, 13] width 47 height 26
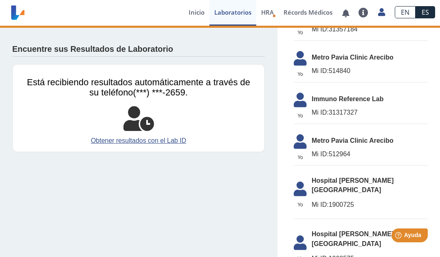
click at [313, 12] on link "Récords Médicos" at bounding box center [308, 13] width 59 height 26
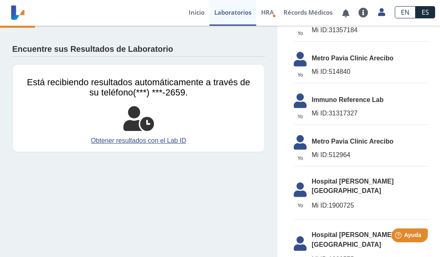
scroll to position [0, 0]
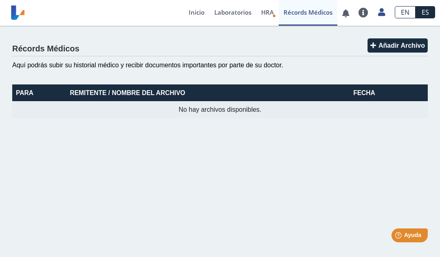
click at [385, 11] on icon at bounding box center [381, 12] width 7 height 6
click at [371, 34] on link "Perfil" at bounding box center [344, 38] width 92 height 24
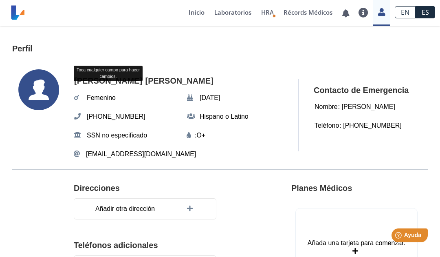
click at [37, 85] on icon at bounding box center [38, 89] width 41 height 41
click at [191, 205] on icon at bounding box center [191, 208] width 8 height 7
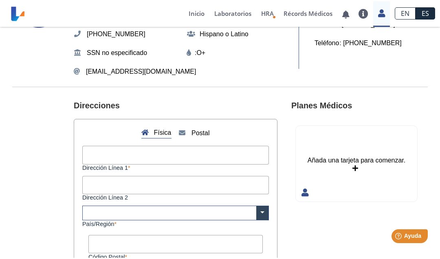
scroll to position [84, 0]
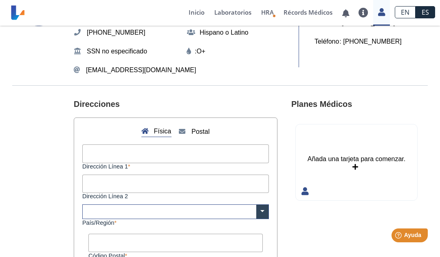
click at [192, 154] on input "Dirección Línea 1" at bounding box center [175, 153] width 187 height 18
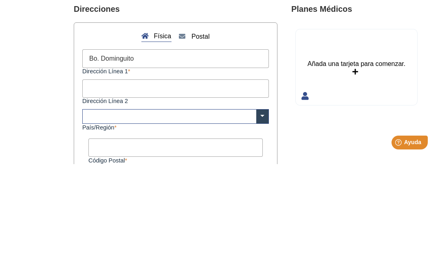
type input "Bo. Dominguito"
click at [155, 174] on input "Dirección Línea 2" at bounding box center [175, 183] width 187 height 18
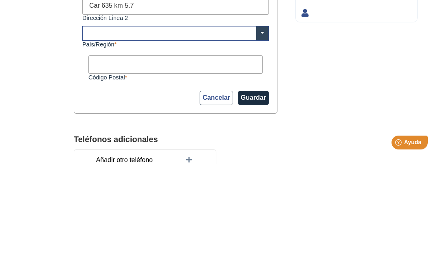
scroll to position [174, 0]
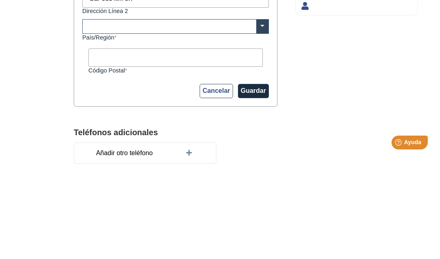
type input "Car 635 km 5.7"
click at [231, 114] on input "text" at bounding box center [176, 121] width 186 height 14
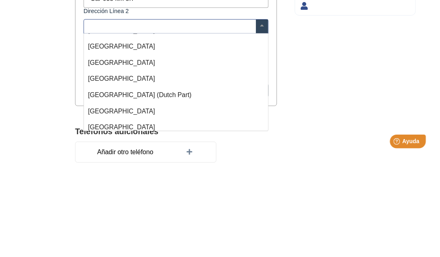
scroll to position [0, 0]
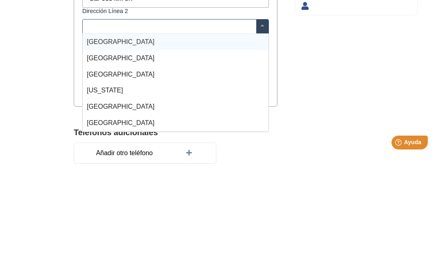
click at [306, 50] on div "Planes Médicos Añada una tarjeta para comenzar. Añada una tarjeta para comenzar." at bounding box center [356, 166] width 130 height 327
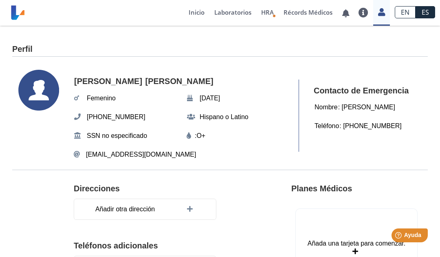
click at [42, 96] on icon at bounding box center [38, 90] width 41 height 41
click at [47, 91] on use at bounding box center [38, 90] width 41 height 41
click at [38, 92] on icon at bounding box center [38, 90] width 41 height 41
click at [50, 88] on use at bounding box center [38, 90] width 41 height 41
click at [143, 79] on span "[PERSON_NAME]" at bounding box center [179, 81] width 73 height 15
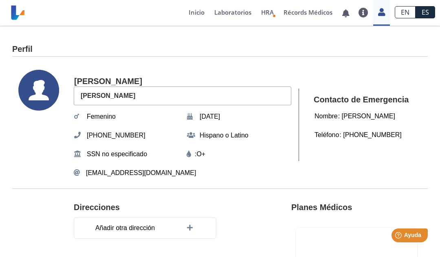
click at [119, 92] on input "[PERSON_NAME]" at bounding box center [183, 95] width 218 height 18
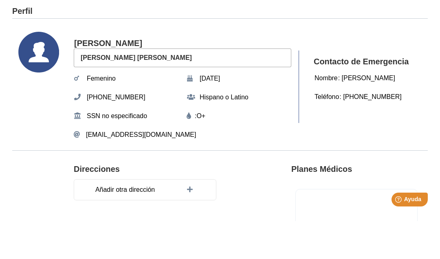
type input "[PERSON_NAME]"
click at [115, 76] on h4 "[PERSON_NAME]" at bounding box center [183, 90] width 218 height 29
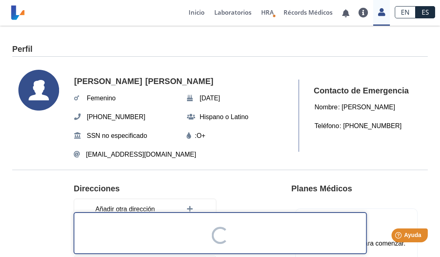
click at [143, 80] on span "[PERSON_NAME]" at bounding box center [179, 81] width 73 height 15
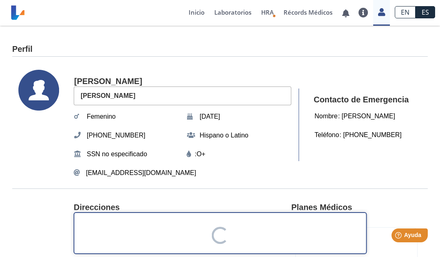
click at [100, 76] on span "[PERSON_NAME]" at bounding box center [108, 81] width 73 height 15
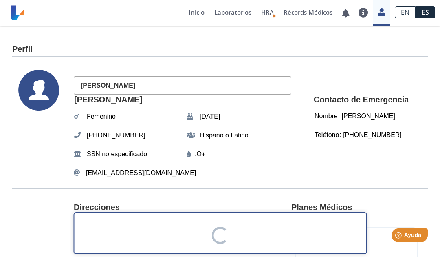
click at [112, 87] on input "[PERSON_NAME]" at bounding box center [183, 85] width 218 height 18
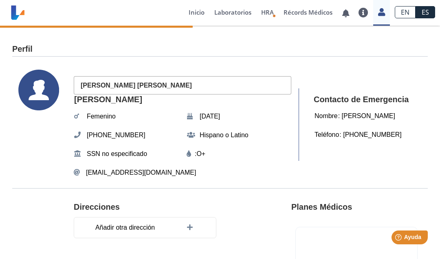
type input "[PERSON_NAME]"
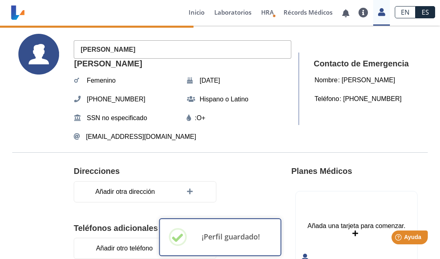
scroll to position [40, 0]
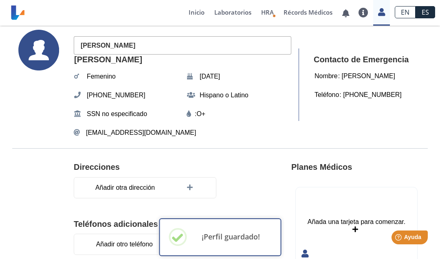
click at [148, 75] on div "[PERSON_NAME] [DATE][PHONE_NUMBER] Hispano o [DEMOGRAPHIC_DATA] SSN no especifi…" at bounding box center [183, 85] width 218 height 110
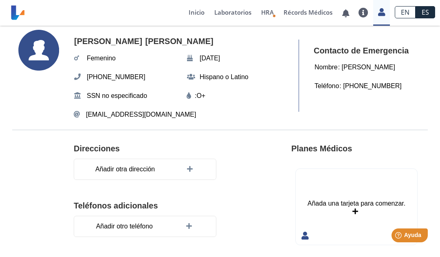
click at [143, 36] on span "[PERSON_NAME]" at bounding box center [179, 41] width 73 height 15
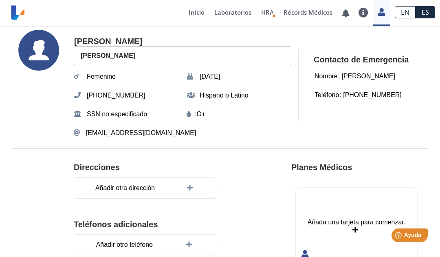
click at [102, 39] on span "[PERSON_NAME]" at bounding box center [108, 41] width 73 height 15
click at [117, 44] on input "[PERSON_NAME]" at bounding box center [183, 45] width 218 height 18
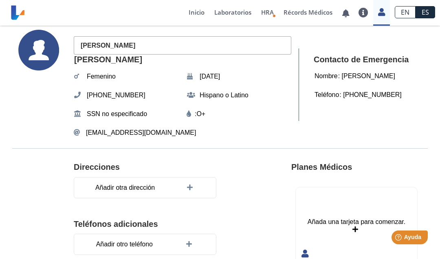
type input "[PERSON_NAME] [PERSON_NAME]"
click at [130, 53] on input "[PERSON_NAME] [PERSON_NAME]" at bounding box center [183, 45] width 218 height 18
click at [128, 56] on span "[PERSON_NAME]" at bounding box center [108, 60] width 73 height 15
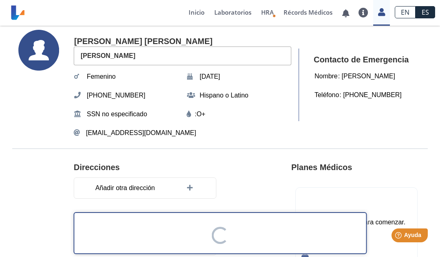
click at [98, 53] on input "[PERSON_NAME]" at bounding box center [183, 55] width 218 height 18
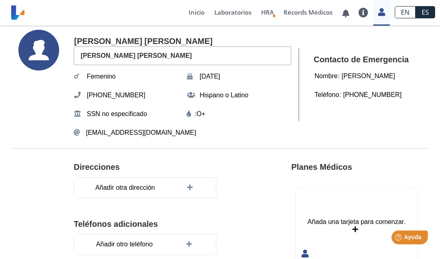
type input "[PERSON_NAME]"
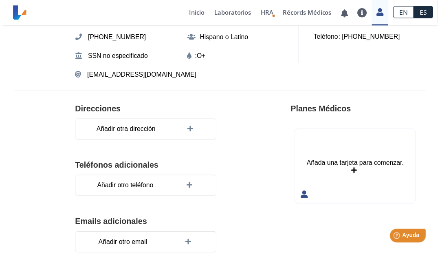
scroll to position [98, 0]
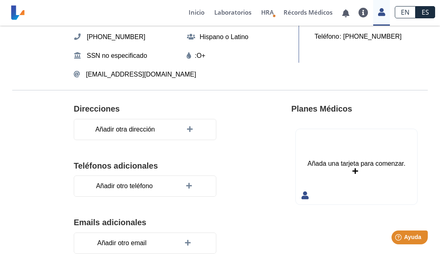
click at [60, 73] on svg-icon at bounding box center [43, 26] width 51 height 110
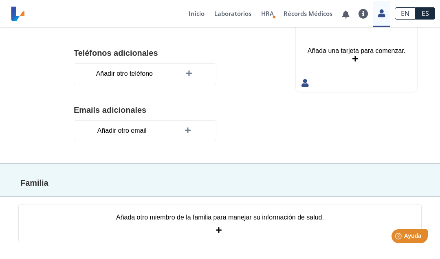
scroll to position [193, 0]
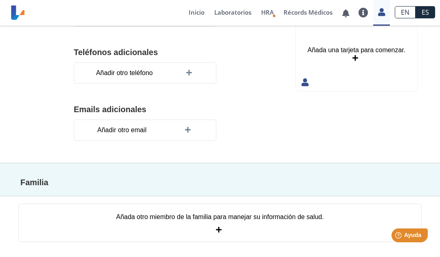
click at [219, 227] on icon at bounding box center [220, 230] width 8 height 7
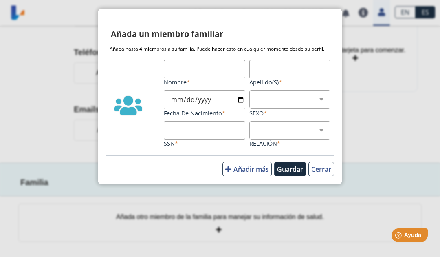
click at [203, 69] on input "Nombre" at bounding box center [204, 69] width 81 height 18
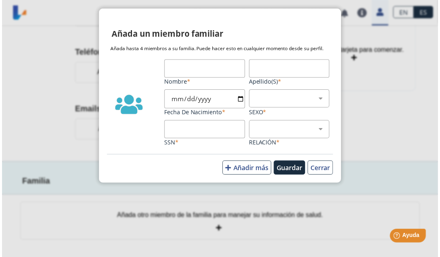
scroll to position [191, 0]
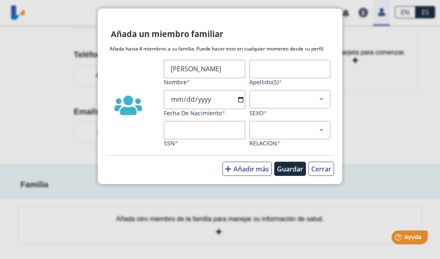
type input "[PERSON_NAME]"
click at [282, 72] on input "Apellido(s)" at bounding box center [289, 69] width 81 height 18
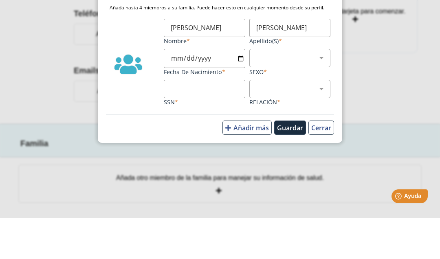
type input "[PERSON_NAME]"
click at [320, 95] on select "Masculino Femenino" at bounding box center [293, 99] width 74 height 8
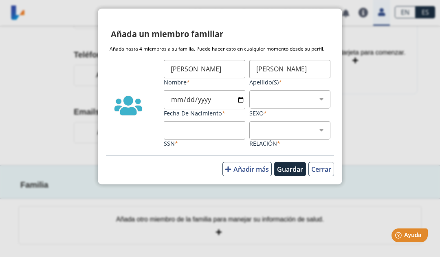
select select "1"
click at [319, 130] on select "Hijo Padre Pareja Otro" at bounding box center [293, 130] width 74 height 8
select select "4"
click at [205, 97] on input "Fecha de Nacimiento" at bounding box center [204, 99] width 81 height 19
type input "[DATE]"
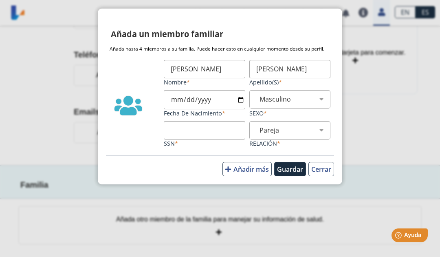
click at [289, 173] on button "Guardar" at bounding box center [290, 169] width 32 height 14
click at [293, 174] on button "Guardar" at bounding box center [290, 169] width 32 height 14
